Goal: Transaction & Acquisition: Purchase product/service

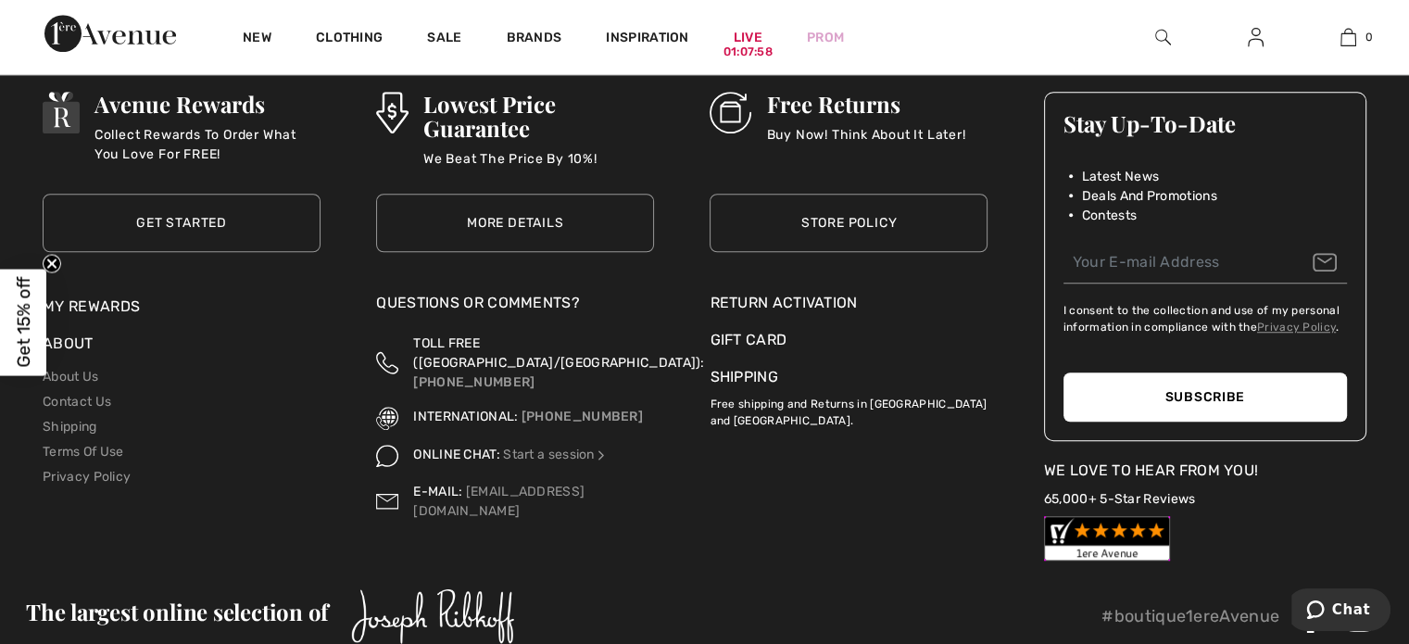
scroll to position [8533, 0]
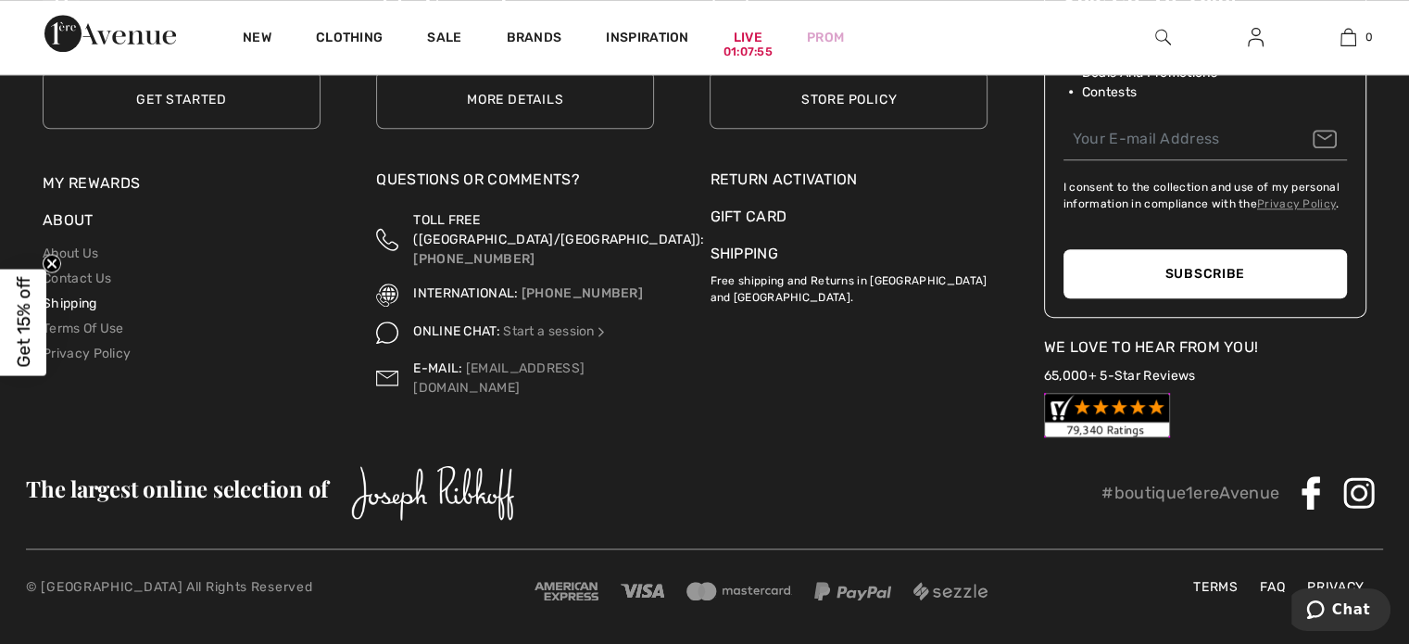
click at [77, 298] on link "Shipping" at bounding box center [70, 304] width 54 height 16
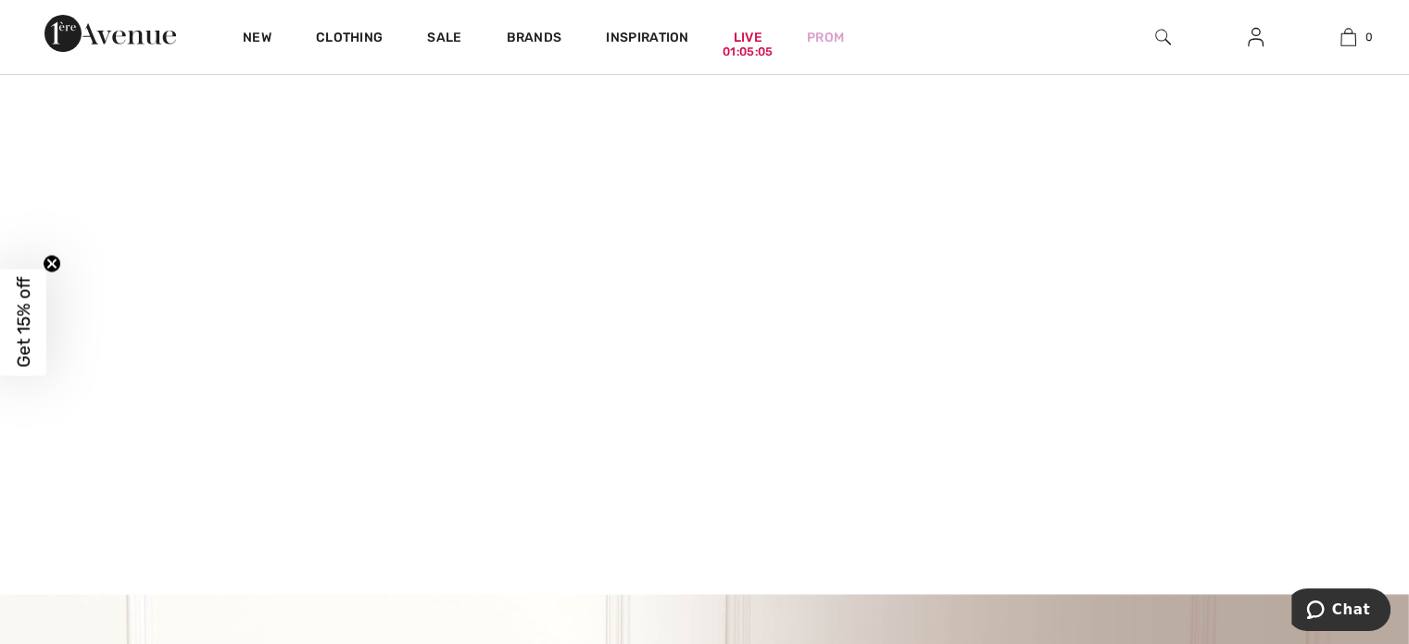
scroll to position [278, 0]
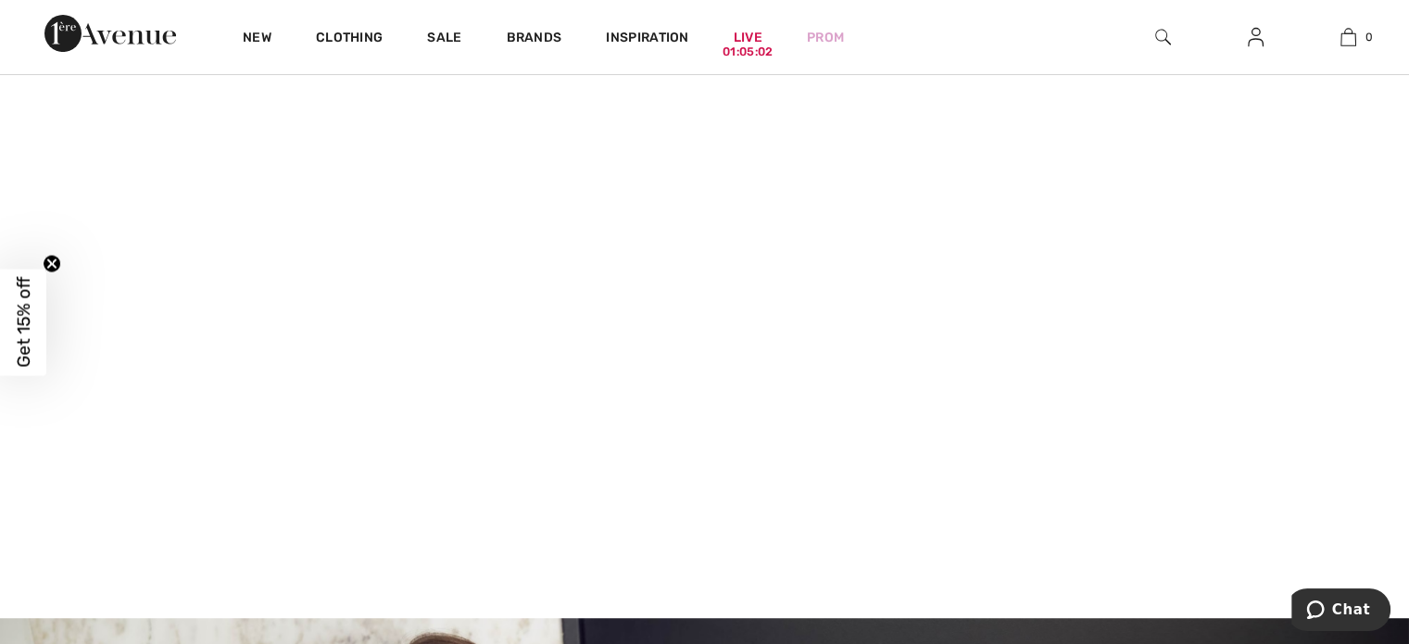
click at [1161, 42] on img at bounding box center [1163, 37] width 16 height 22
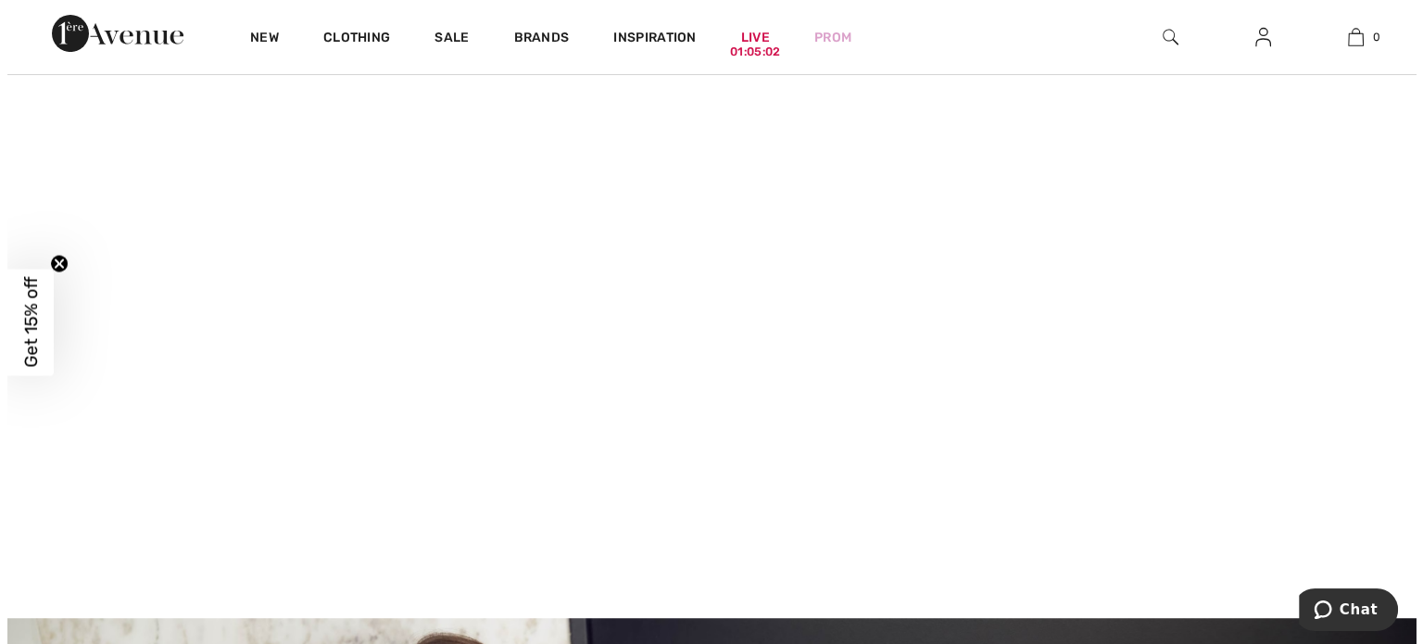
scroll to position [279, 0]
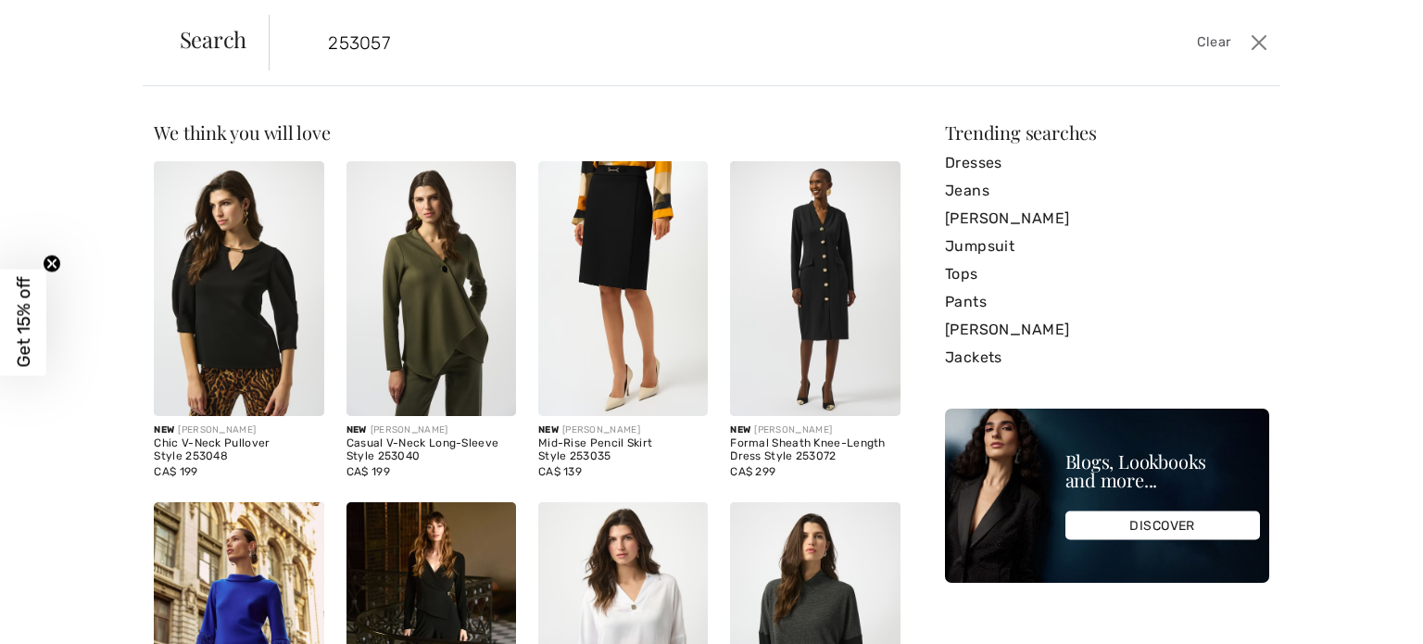
type input "253057"
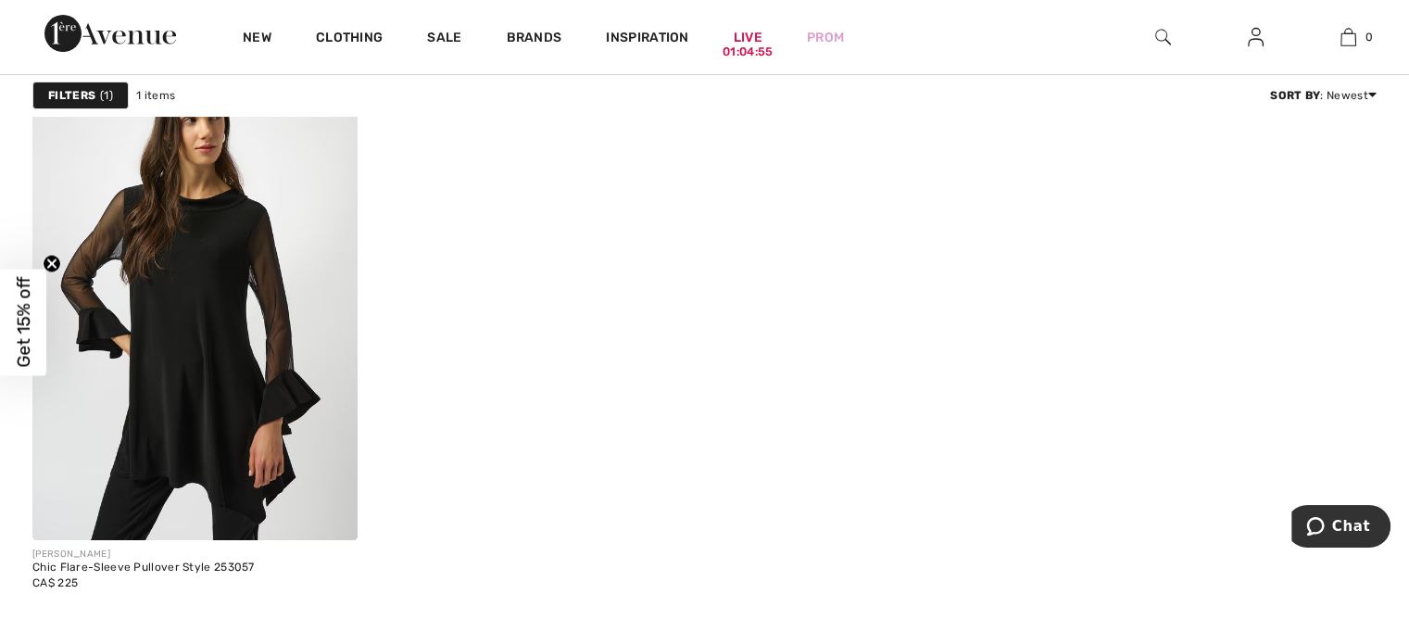
scroll to position [371, 0]
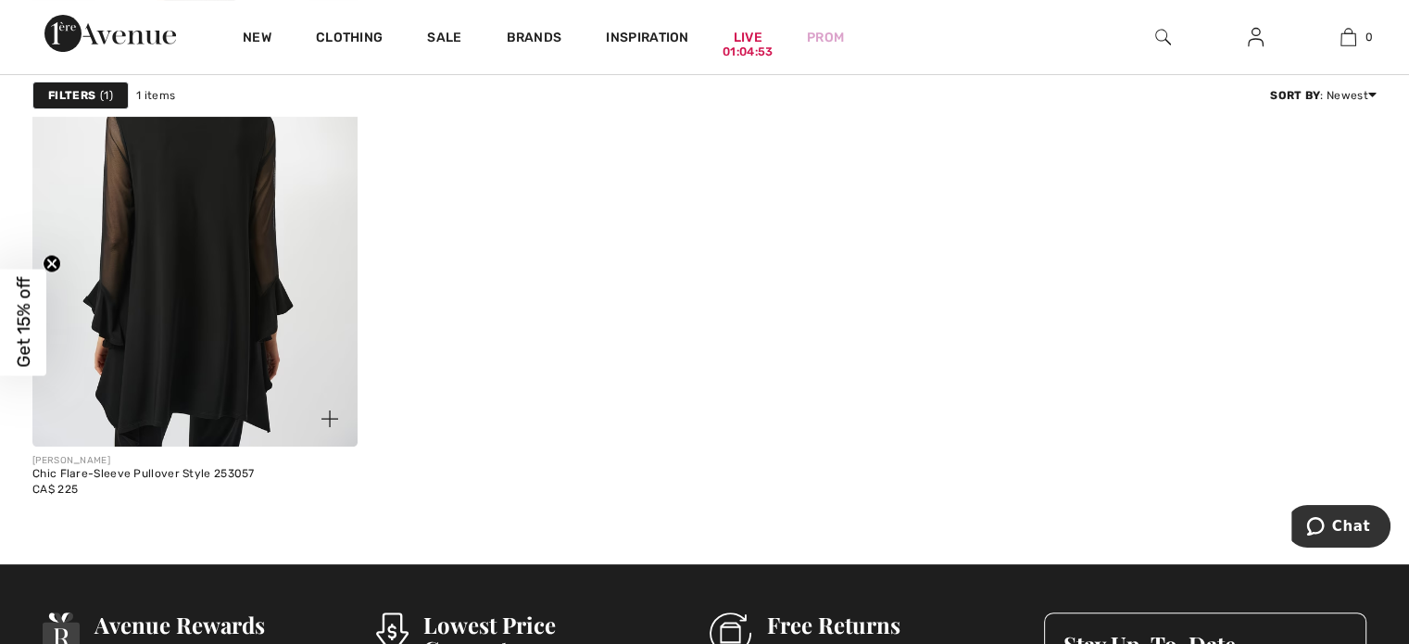
click at [233, 259] on img at bounding box center [194, 202] width 325 height 487
